Goal: Communication & Community: Answer question/provide support

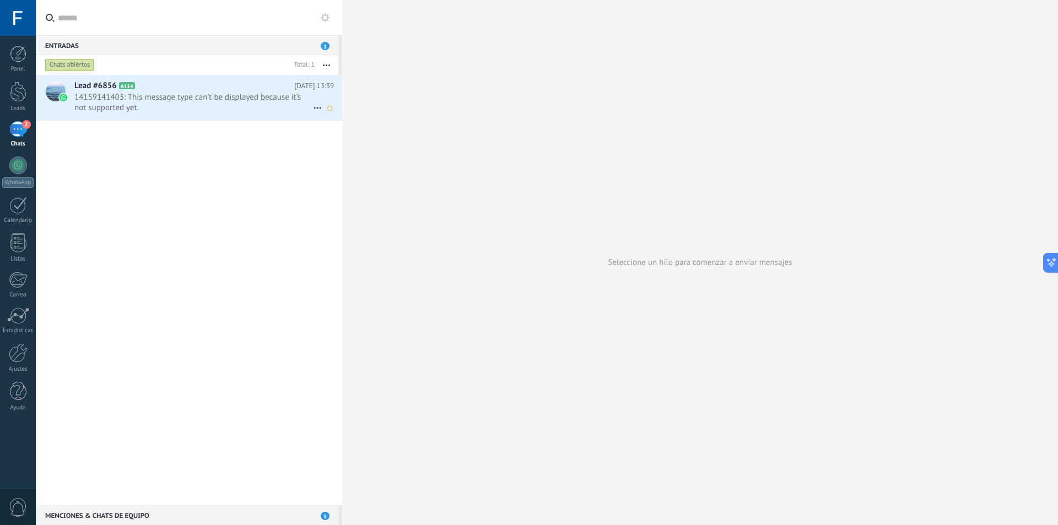
click at [152, 106] on span "14159141403: This message type can’t be displayed because it’s not supported ye…" at bounding box center [193, 102] width 239 height 21
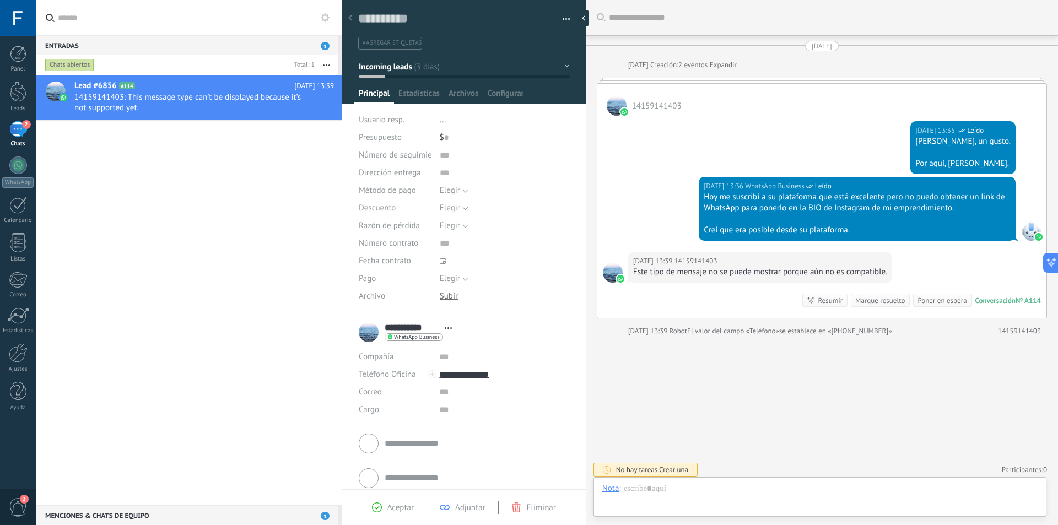
scroll to position [4, 0]
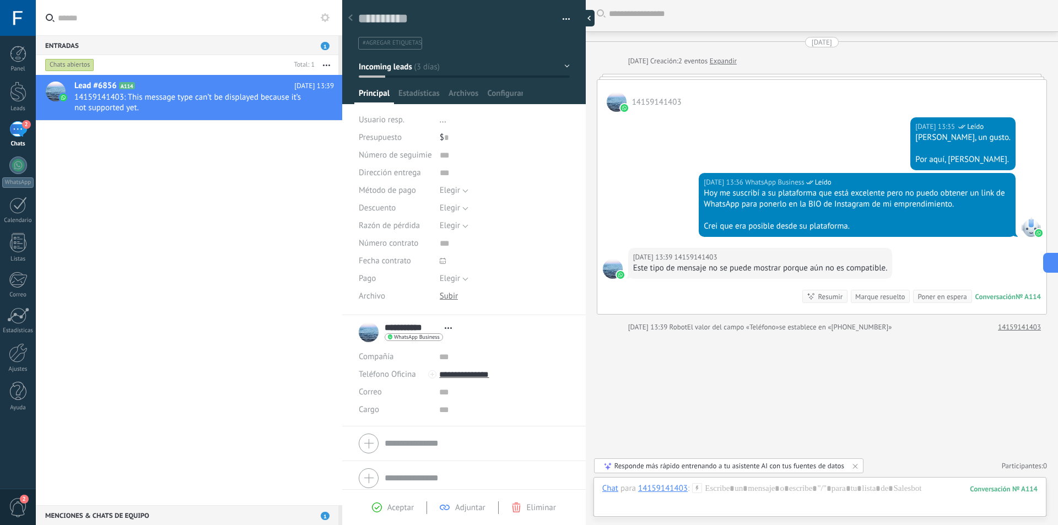
click at [511, 20] on div at bounding box center [586, 18] width 17 height 17
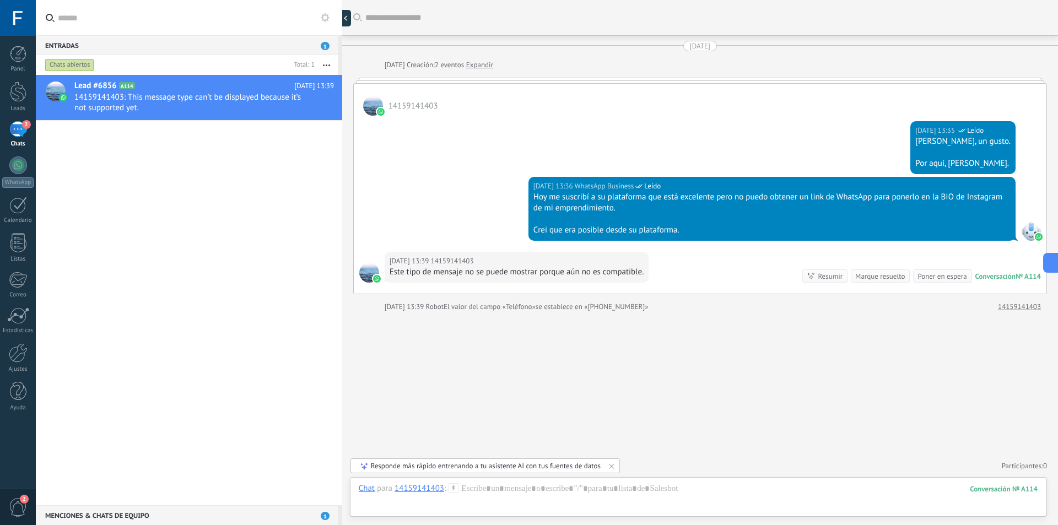
scroll to position [0, 0]
click at [342, 14] on div at bounding box center [342, 262] width 0 height 525
type textarea "**********"
click at [17, 170] on div at bounding box center [18, 165] width 18 height 18
